Goal: Information Seeking & Learning: Learn about a topic

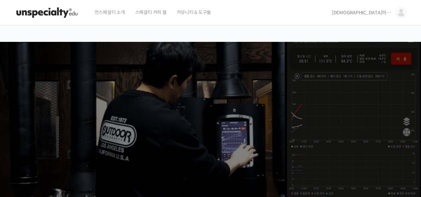
click at [147, 16] on span "스페셜티 커피 몰" at bounding box center [151, 12] width 32 height 25
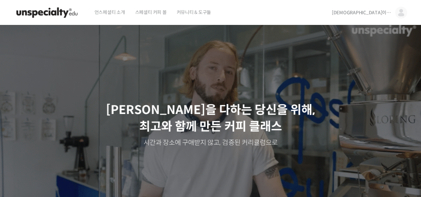
click at [397, 13] on img at bounding box center [401, 13] width 12 height 12
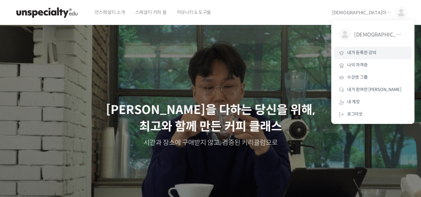
click at [368, 53] on span "내가 등록한 강의" at bounding box center [361, 53] width 29 height 6
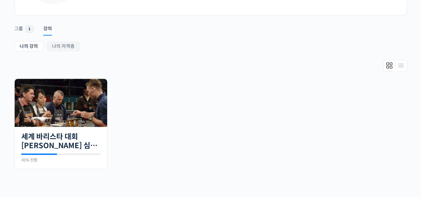
scroll to position [100, 0]
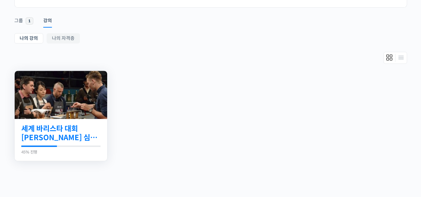
click at [65, 133] on link "세계 바리스타 대회 [PERSON_NAME] 심사위원의 커피 센서리 스킬 기초" at bounding box center [60, 133] width 79 height 18
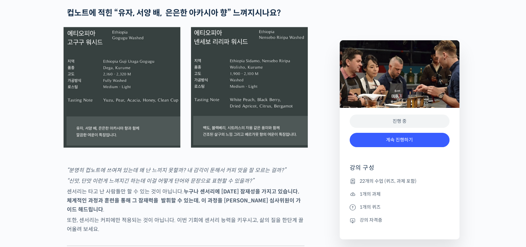
scroll to position [1372, 0]
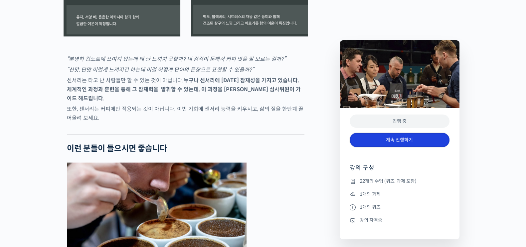
click at [420, 139] on link "계속 진행하기" at bounding box center [400, 140] width 100 height 14
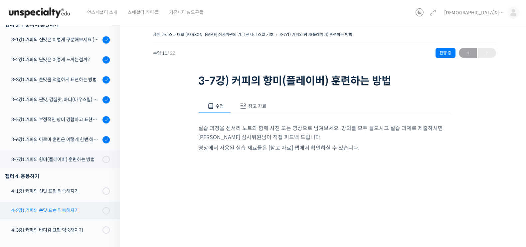
scroll to position [196, 0]
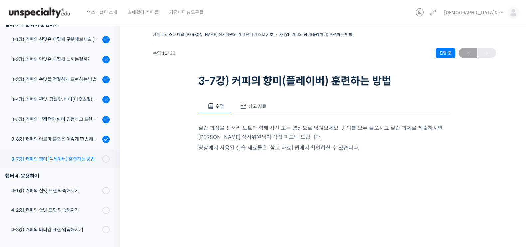
click at [72, 161] on div "3-7강) 커피의 향미(플레이버) 훈련하는 방법" at bounding box center [55, 158] width 89 height 7
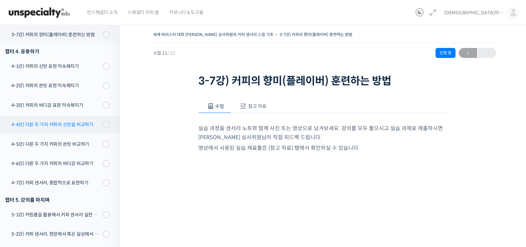
scroll to position [238, 0]
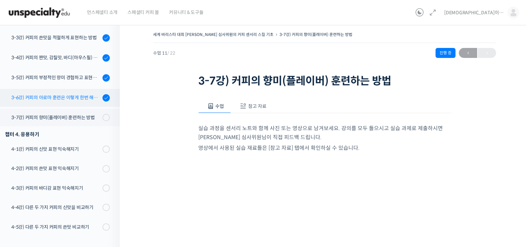
click at [79, 97] on div "3-6강) 커피의 아로마 훈련은 이렇게 한번 해보세요" at bounding box center [55, 97] width 89 height 7
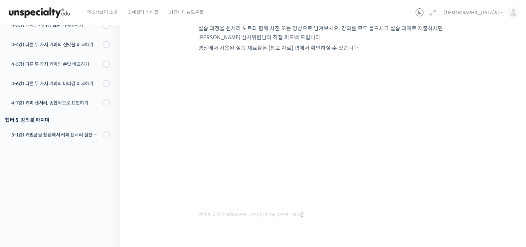
scroll to position [116, 0]
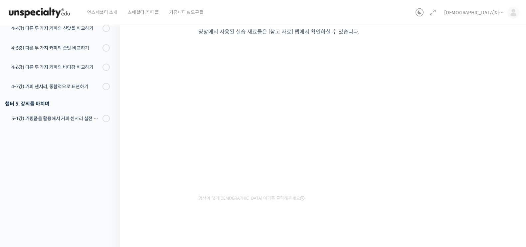
click at [300, 200] on icon at bounding box center [302, 198] width 4 height 5
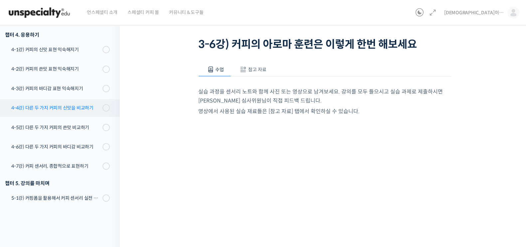
scroll to position [0, 0]
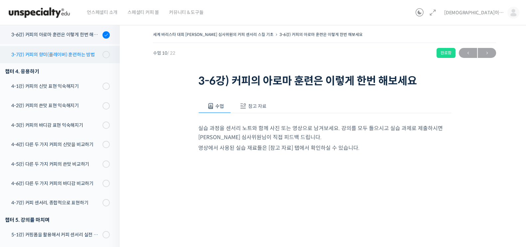
click at [81, 62] on link "3-7강) 커피의 향미(플레이버) 훈련하는 방법" at bounding box center [58, 54] width 123 height 17
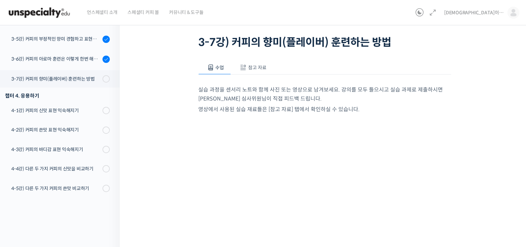
scroll to position [83, 0]
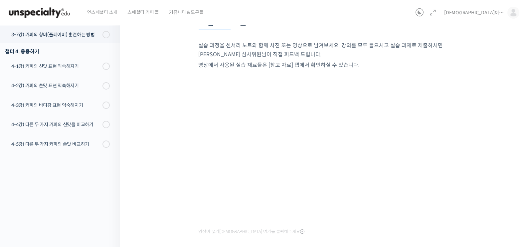
click at [488, 156] on div "세계 바리스타 대회 [PERSON_NAME] 심사위원의 커피 센서리 스킬 기초 3-7강) 커피의 향미(플레이버) 훈…" at bounding box center [324, 119] width 343 height 344
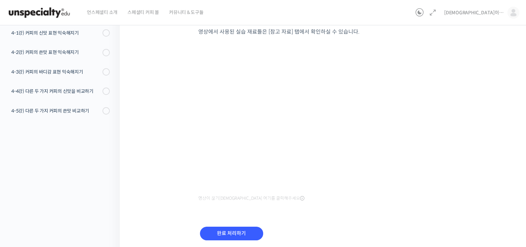
scroll to position [140, 0]
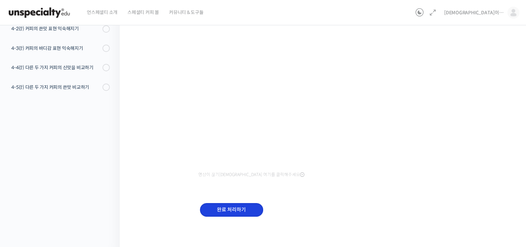
click at [231, 208] on input "완료 처리하기" at bounding box center [231, 210] width 63 height 14
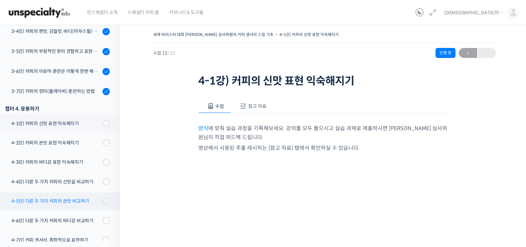
scroll to position [257, 0]
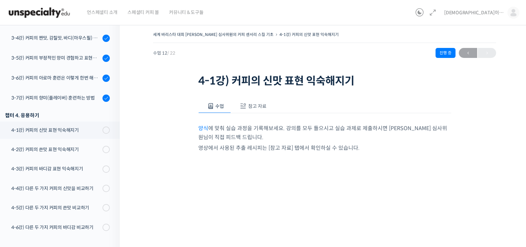
click at [169, 109] on div "세계 바리스타 대회 윤선희 심사위원의 커피 센서리 스킬 기초 4-1강) 커피의 신맛 표현 익숙해지기 진행 중…" at bounding box center [324, 202] width 343 height 344
click at [58, 129] on div "4-1강) 커피의 신맛 표현 익숙해지기" at bounding box center [55, 129] width 89 height 7
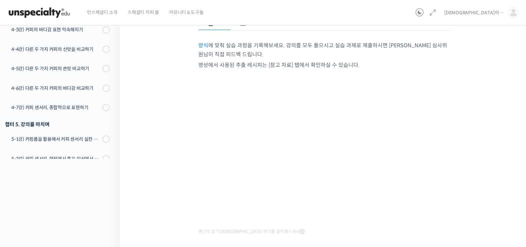
scroll to position [125, 0]
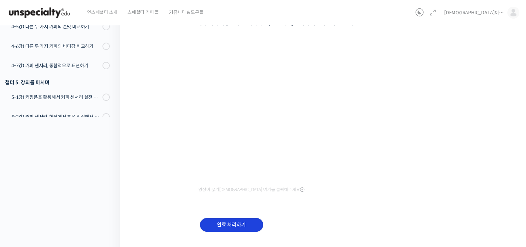
click at [213, 229] on input "완료 처리하기" at bounding box center [231, 225] width 63 height 14
click at [222, 221] on input "완료 처리하기" at bounding box center [231, 225] width 63 height 14
